Goal: Transaction & Acquisition: Book appointment/travel/reservation

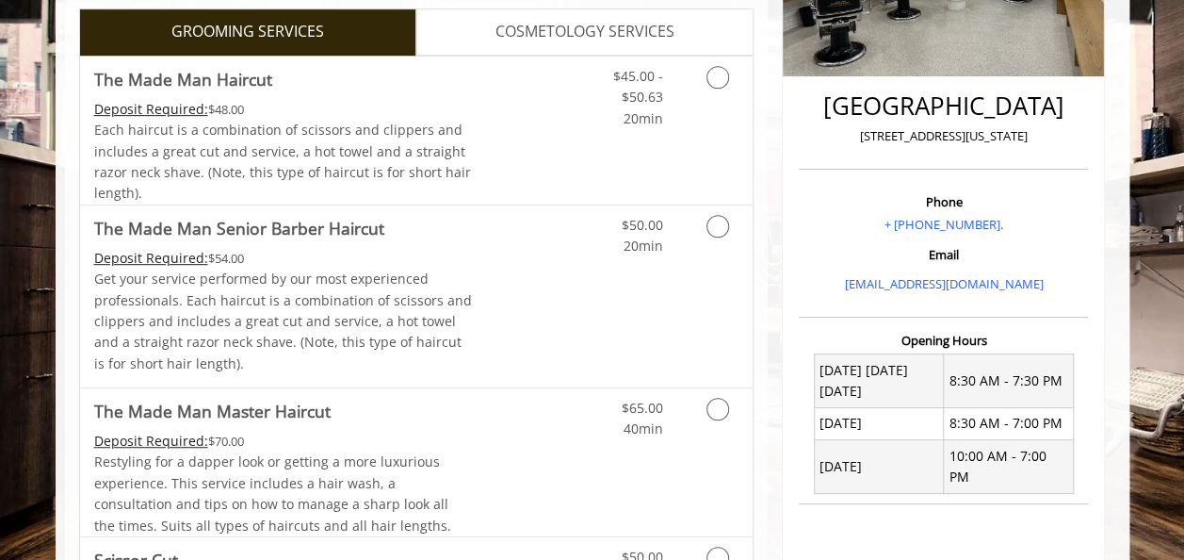
scroll to position [407, 0]
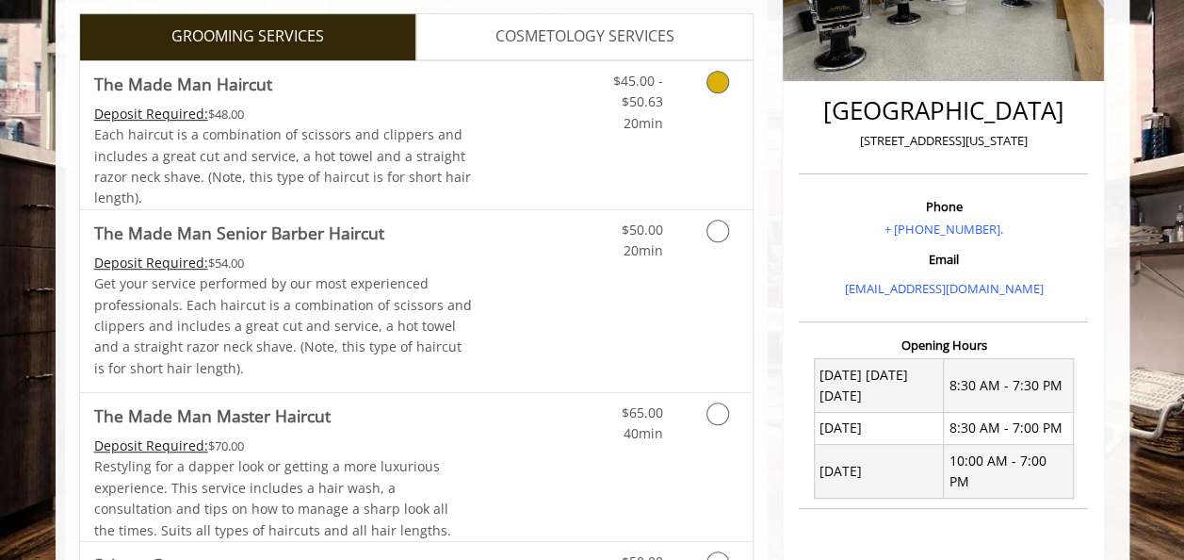
click at [710, 83] on icon "Grooming services" at bounding box center [718, 82] width 23 height 23
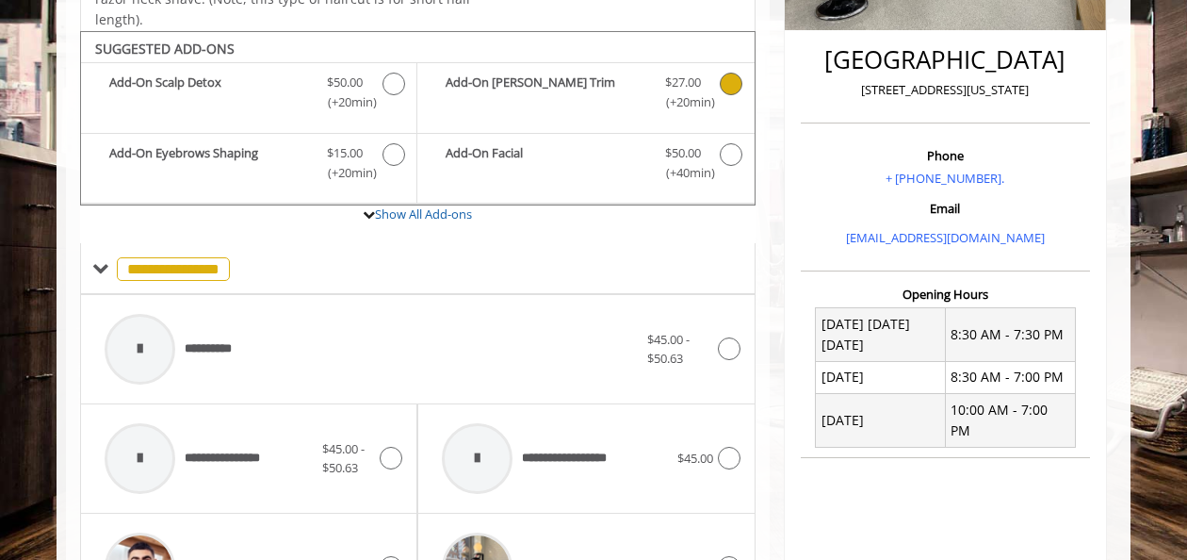
scroll to position [488, 0]
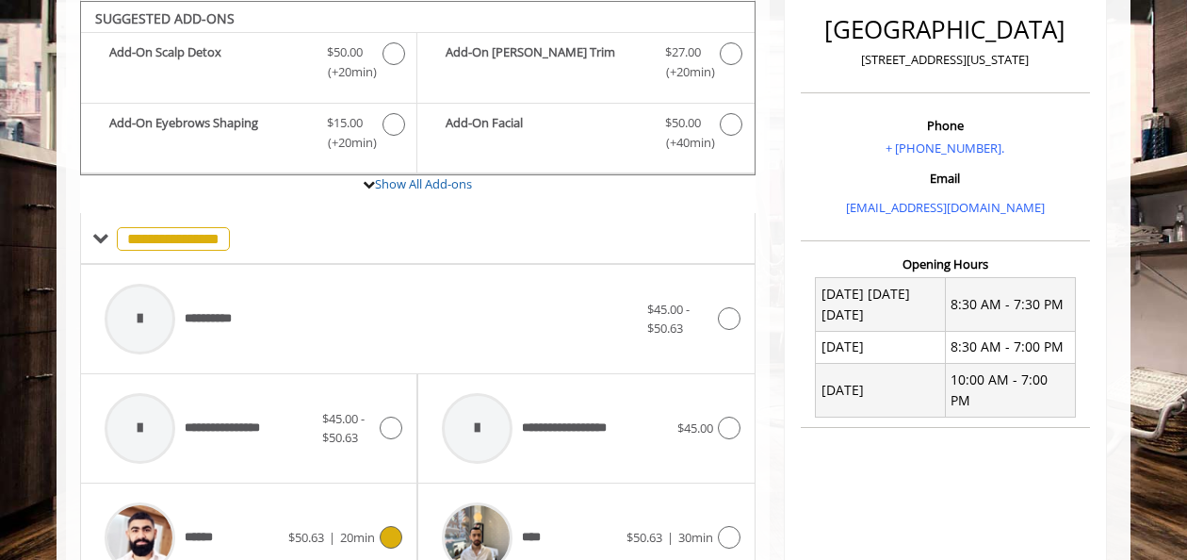
click at [392, 529] on icon at bounding box center [391, 537] width 23 height 23
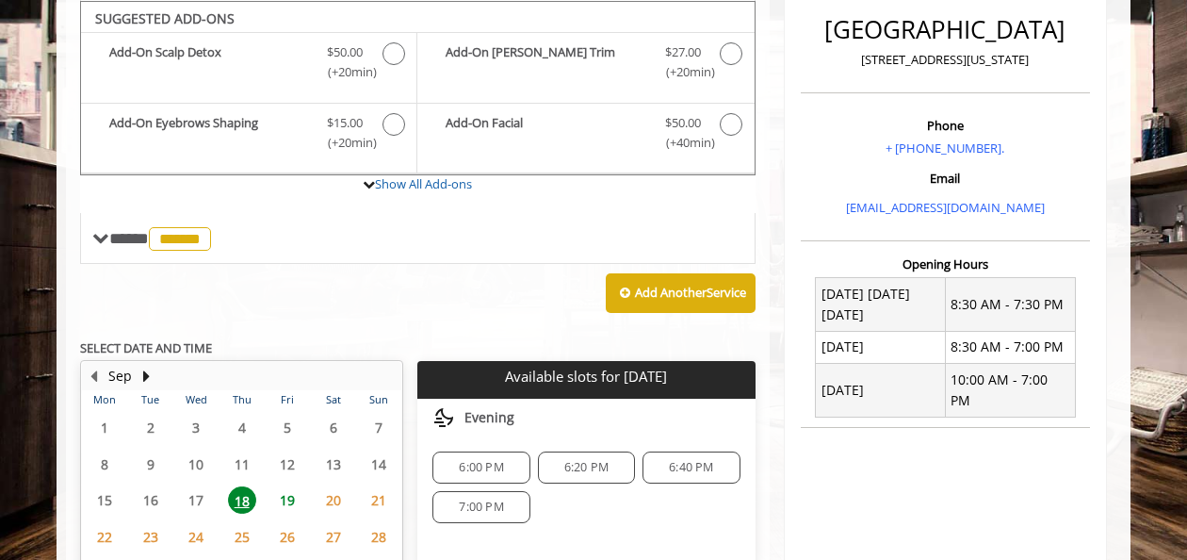
click at [285, 490] on span "19" at bounding box center [287, 499] width 28 height 27
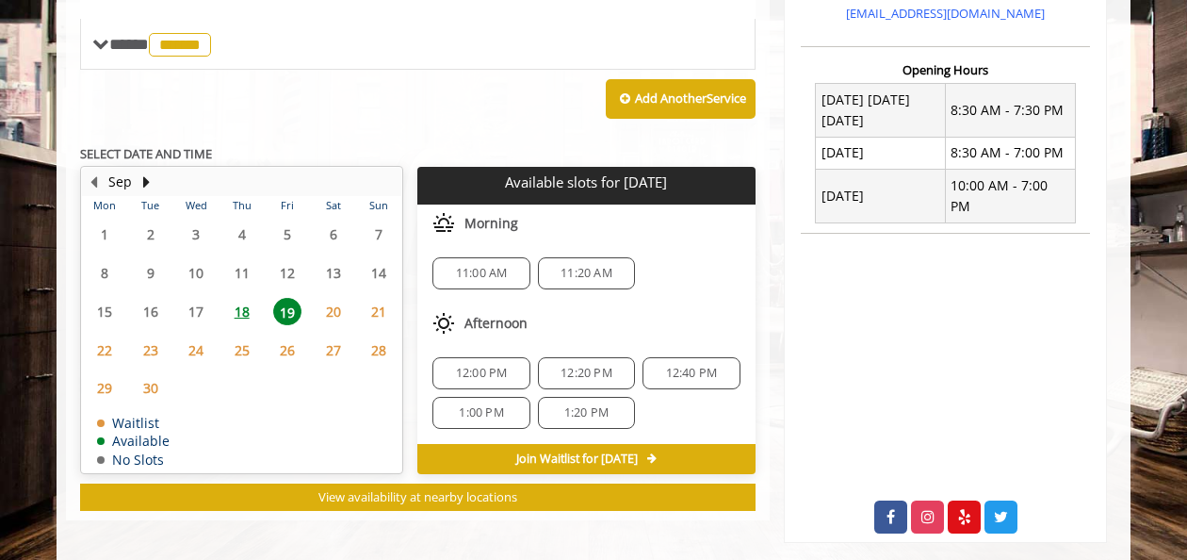
scroll to position [689, 0]
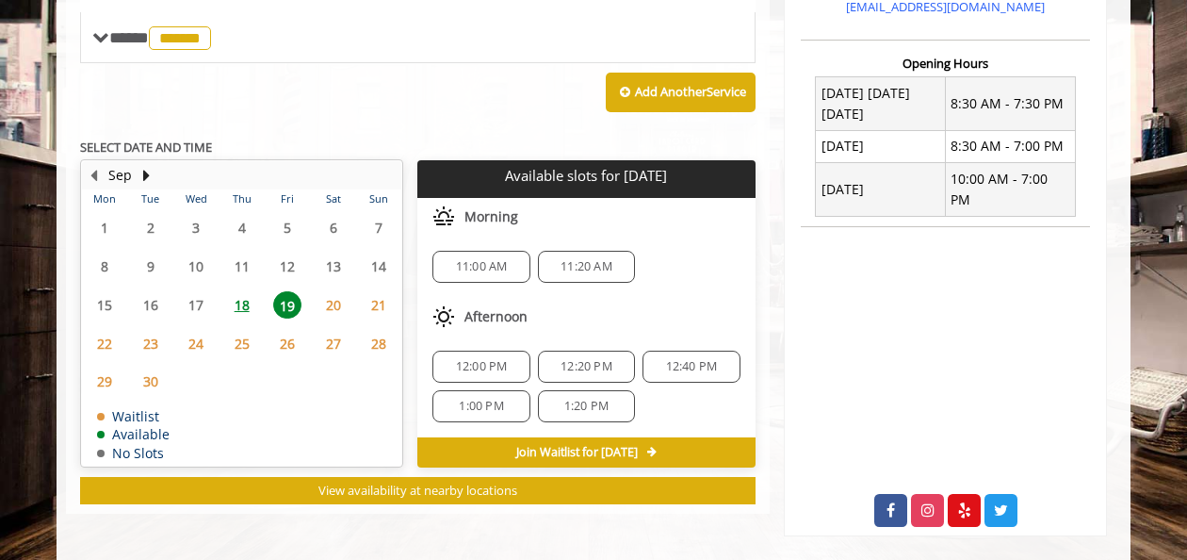
click at [690, 352] on div "12:40 PM" at bounding box center [691, 366] width 97 height 32
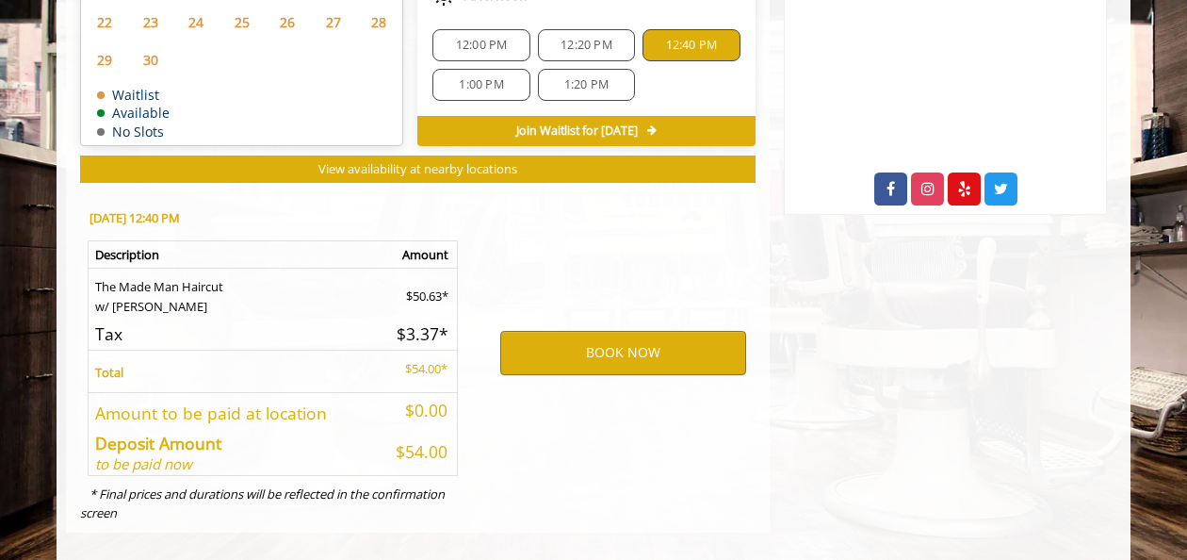
scroll to position [1023, 0]
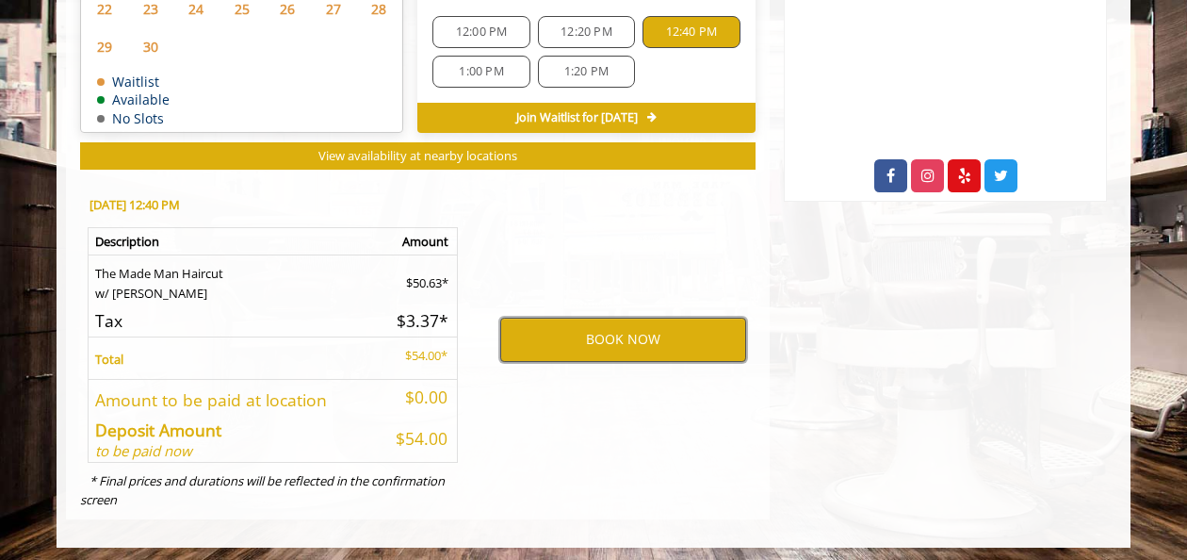
click at [614, 335] on button "BOOK NOW" at bounding box center [623, 339] width 246 height 43
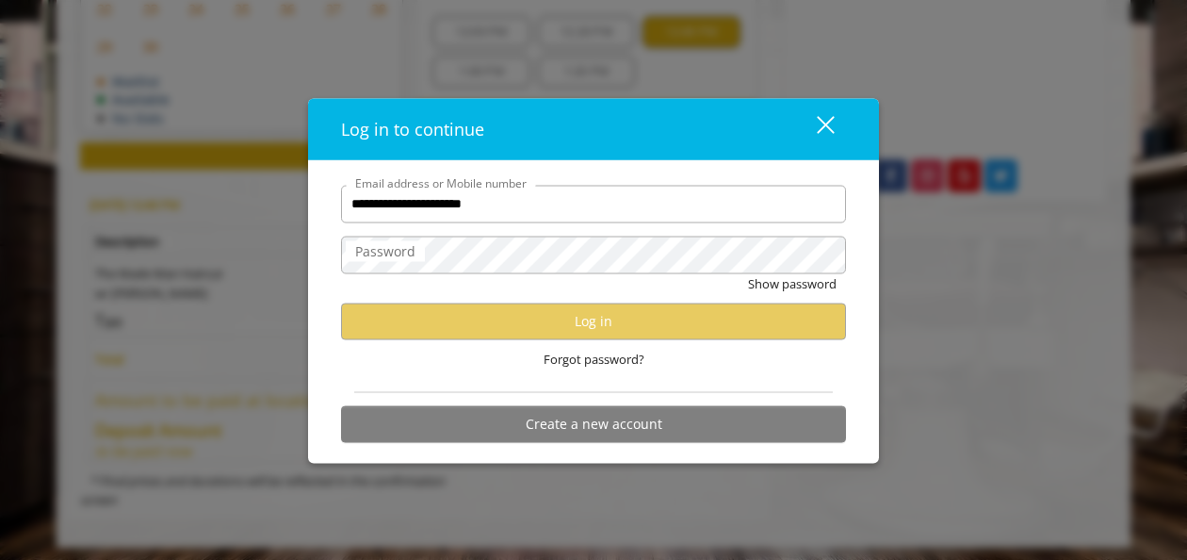
type input "**********"
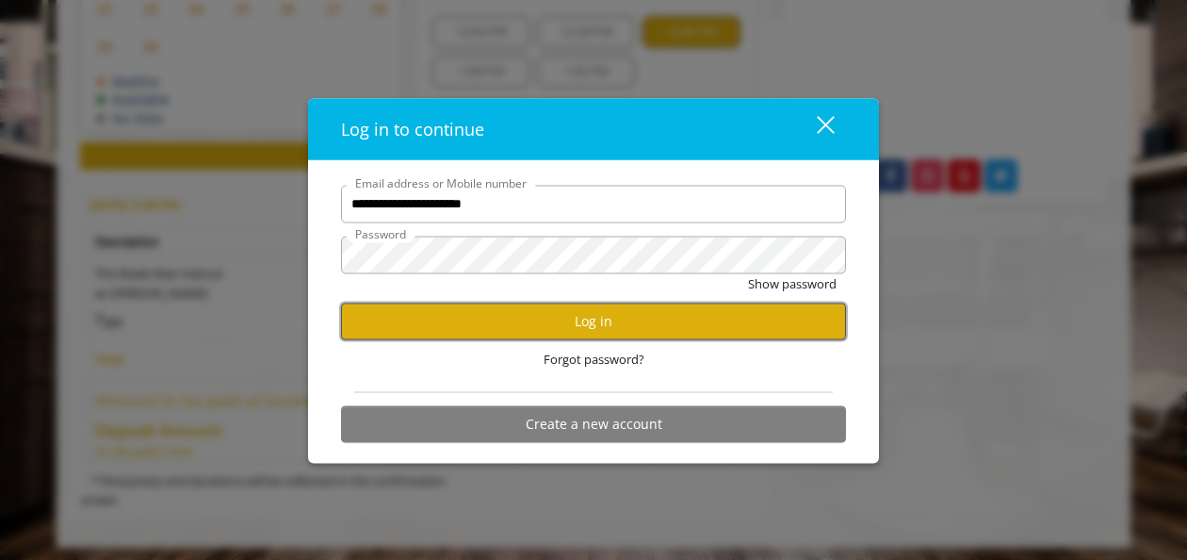
click at [390, 318] on button "Log in" at bounding box center [593, 320] width 505 height 37
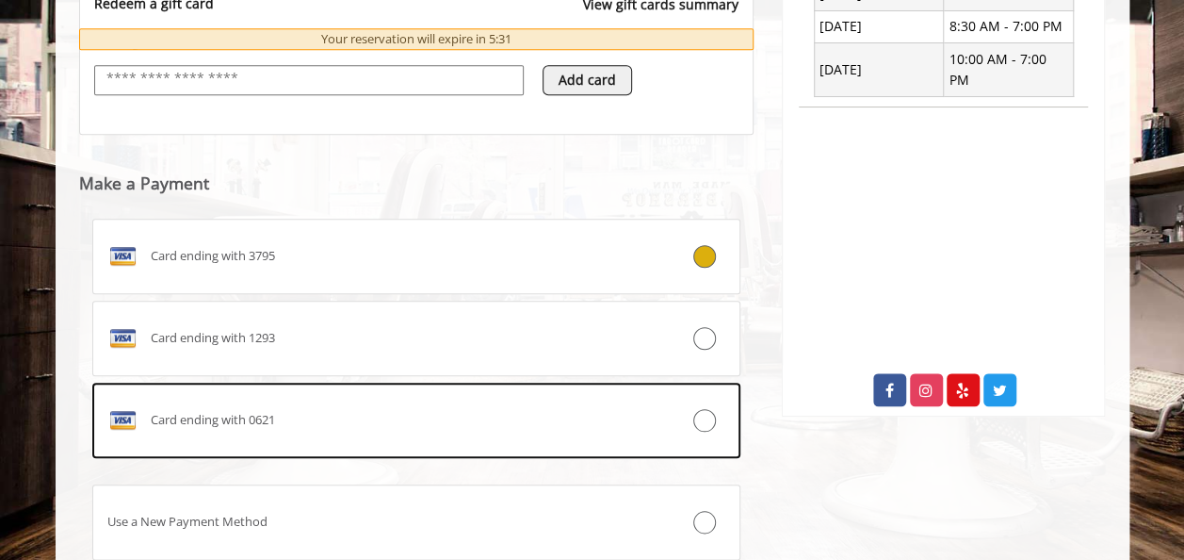
scroll to position [846, 0]
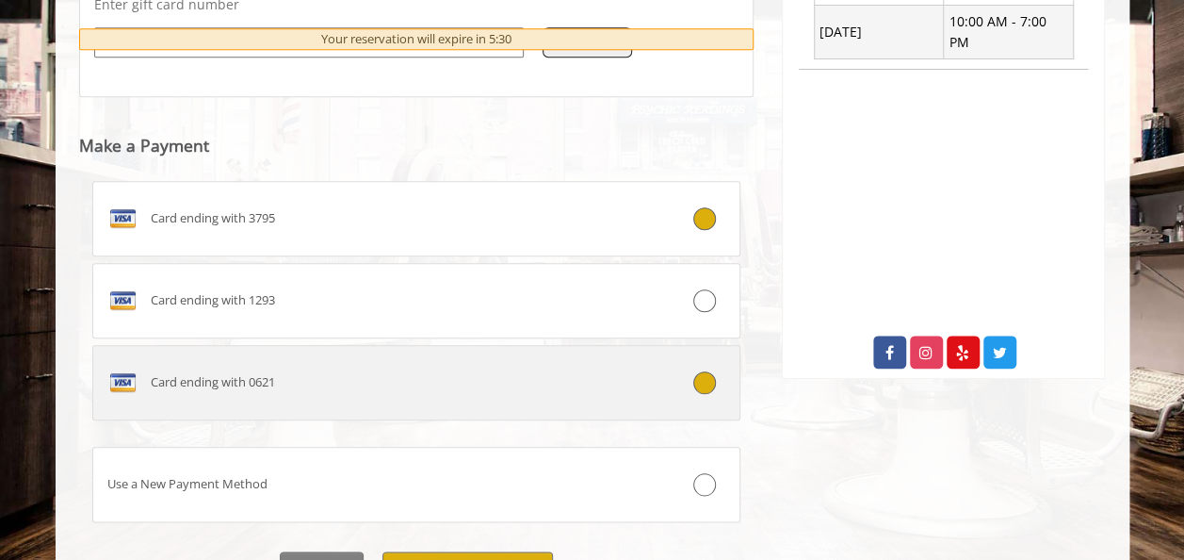
click at [703, 384] on icon at bounding box center [704, 382] width 23 height 23
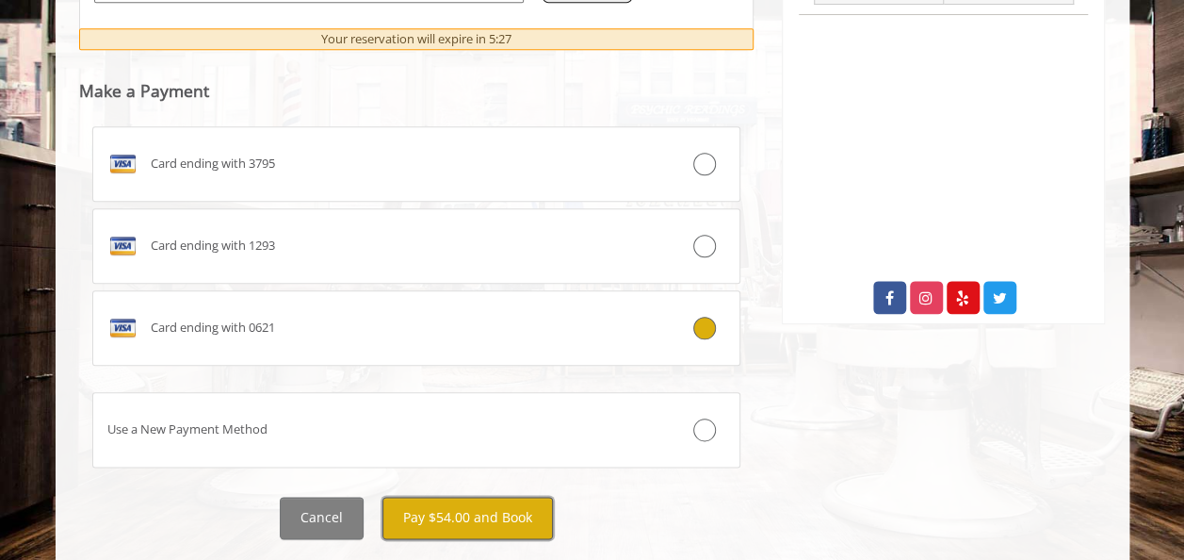
click at [442, 509] on button "Pay $54.00 and Book" at bounding box center [468, 518] width 171 height 42
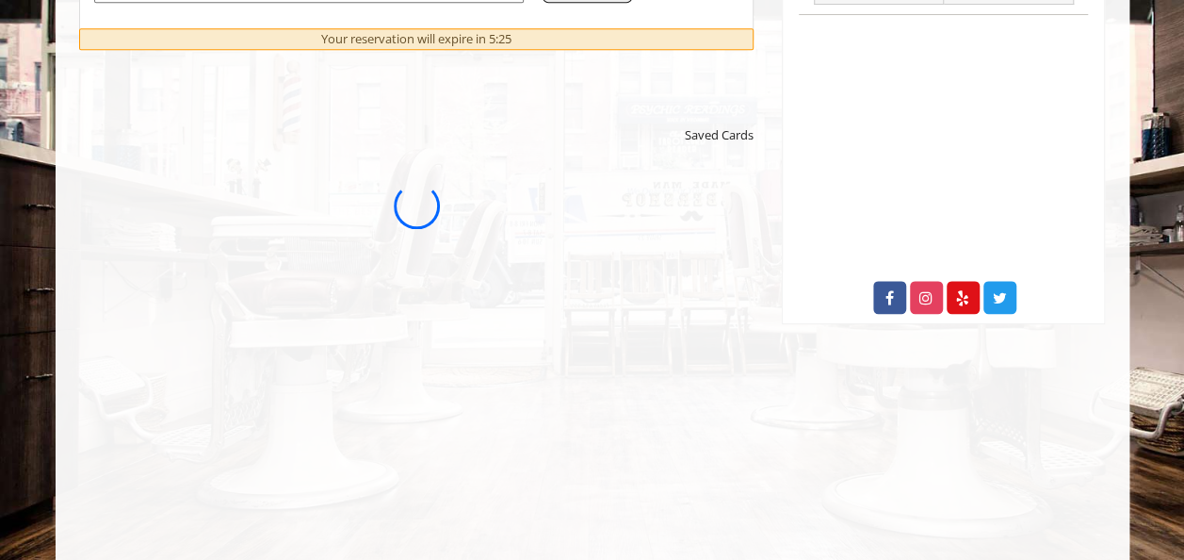
scroll to position [0, 0]
